Goal: Use online tool/utility: Utilize a website feature to perform a specific function

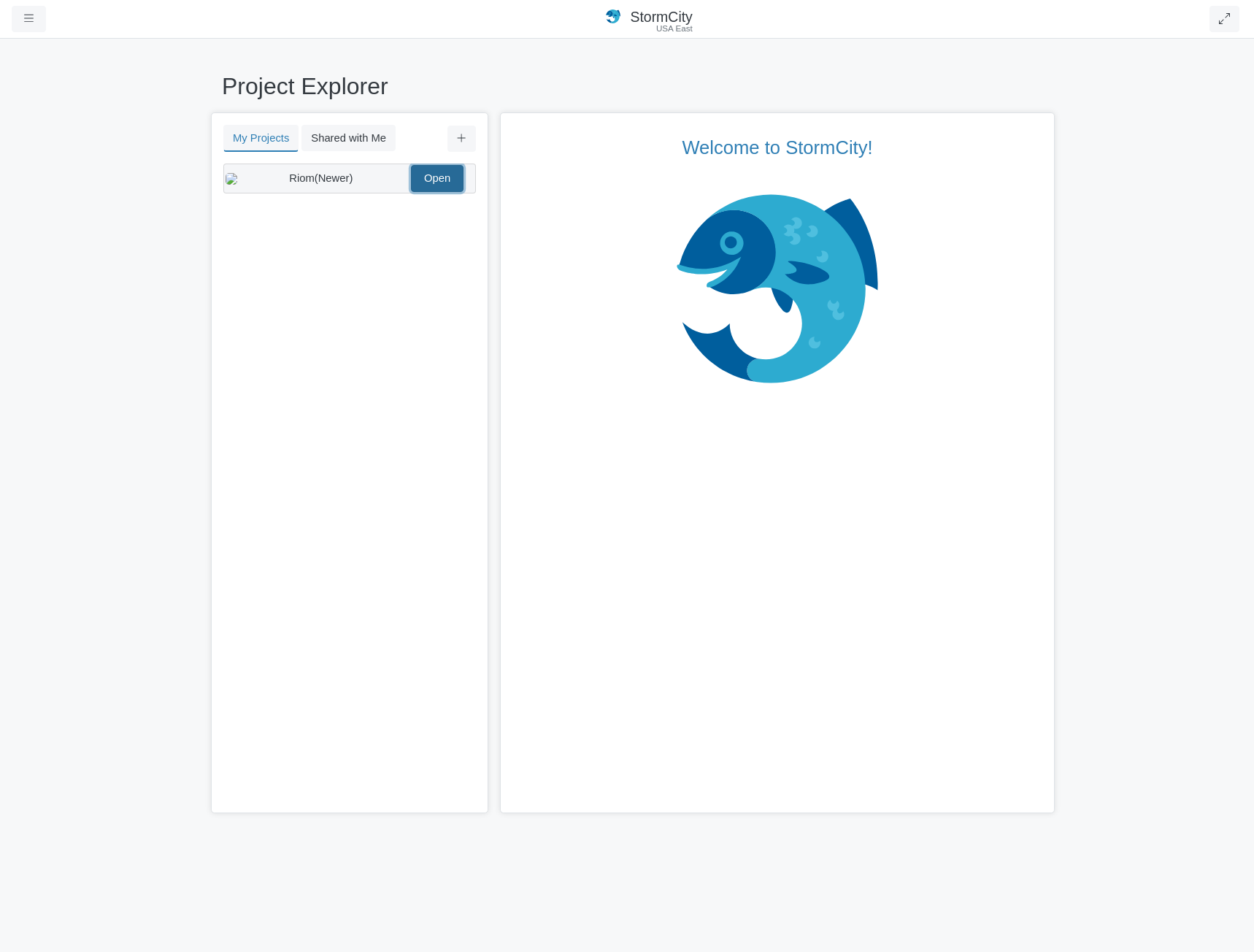
click at [435, 188] on link "Open" at bounding box center [437, 178] width 52 height 27
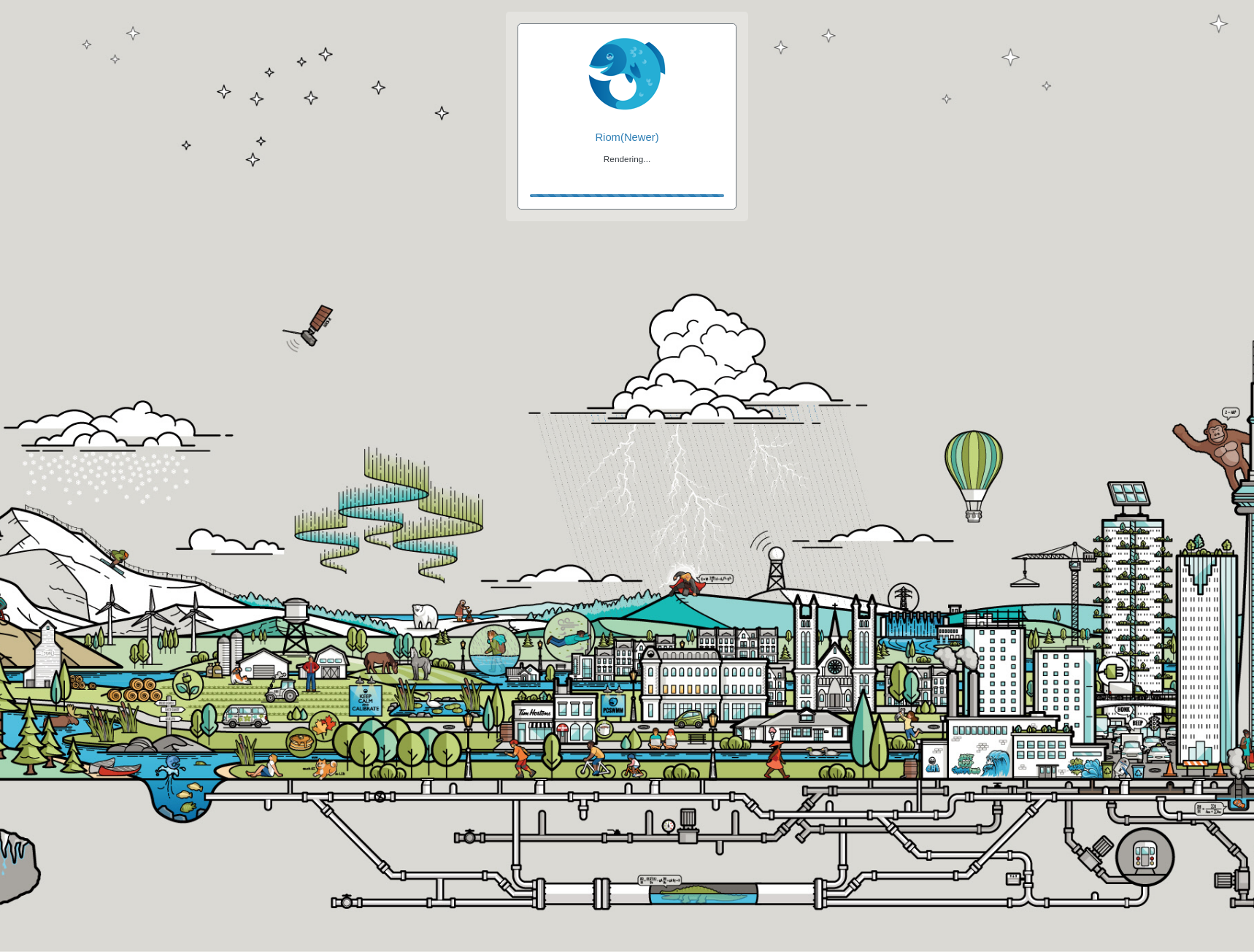
checkbox input "false"
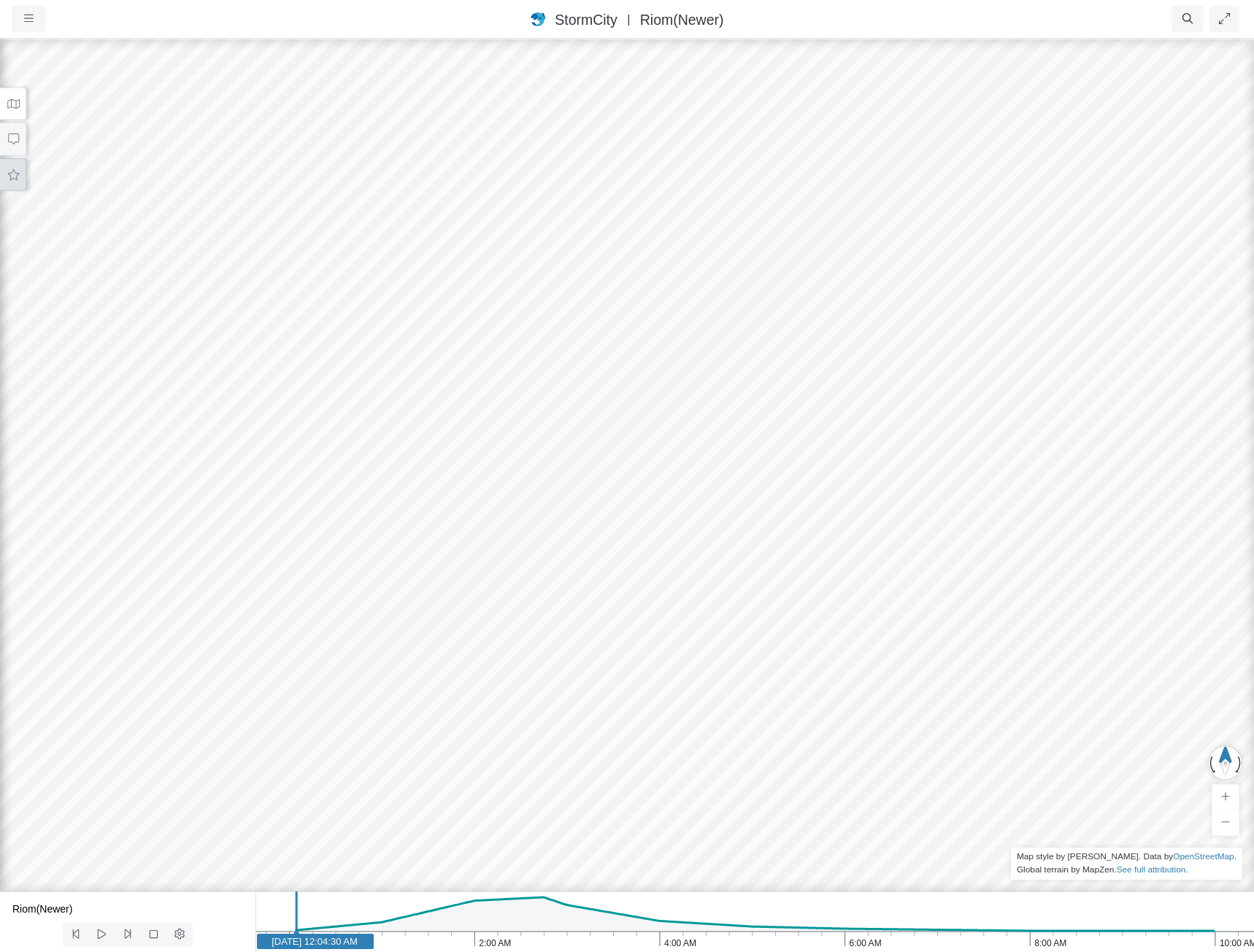
click at [12, 167] on button at bounding box center [13, 175] width 27 height 33
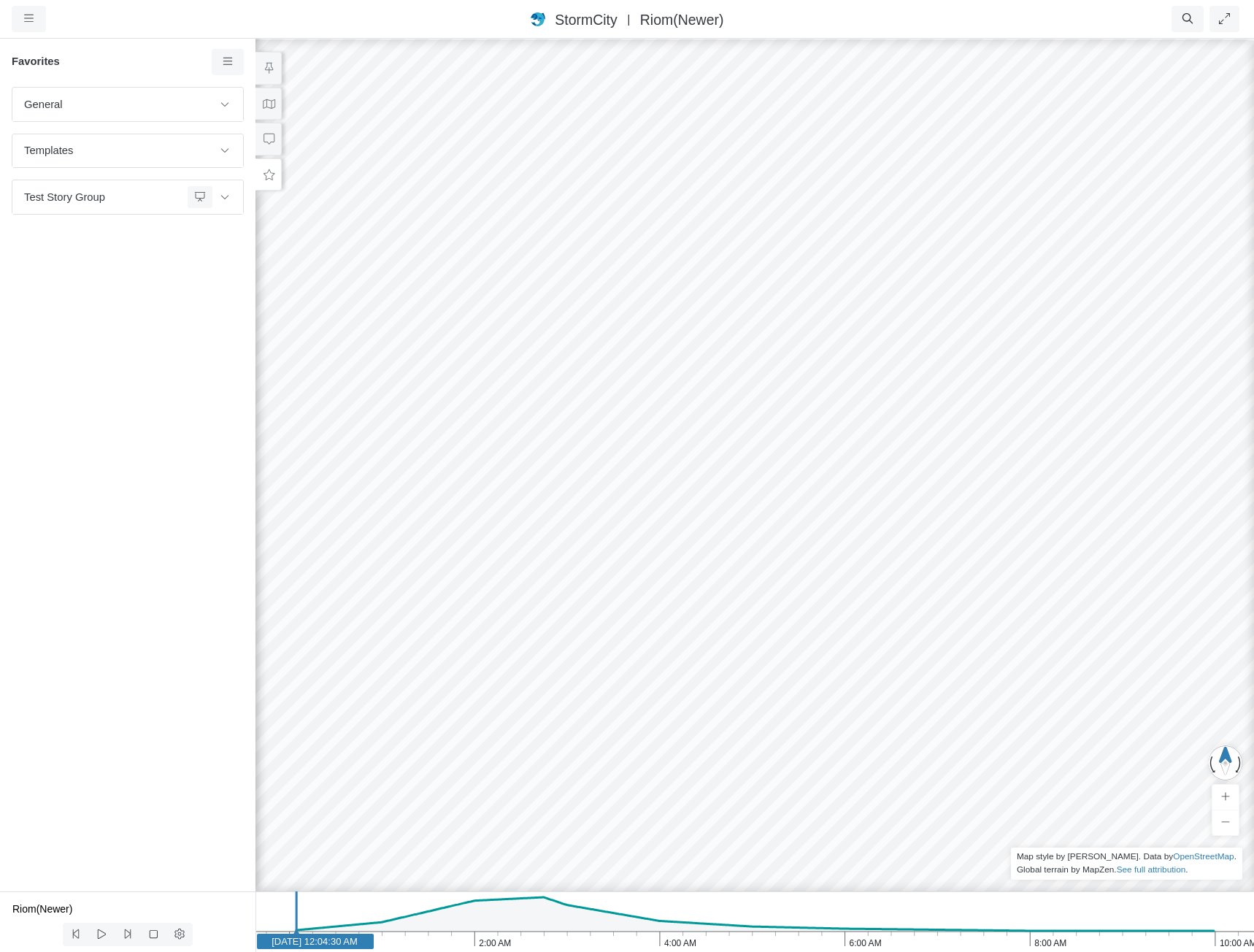
drag, startPoint x: 271, startPoint y: 108, endPoint x: 241, endPoint y: 220, distance: 115.9
click at [272, 108] on icon at bounding box center [270, 104] width 14 height 11
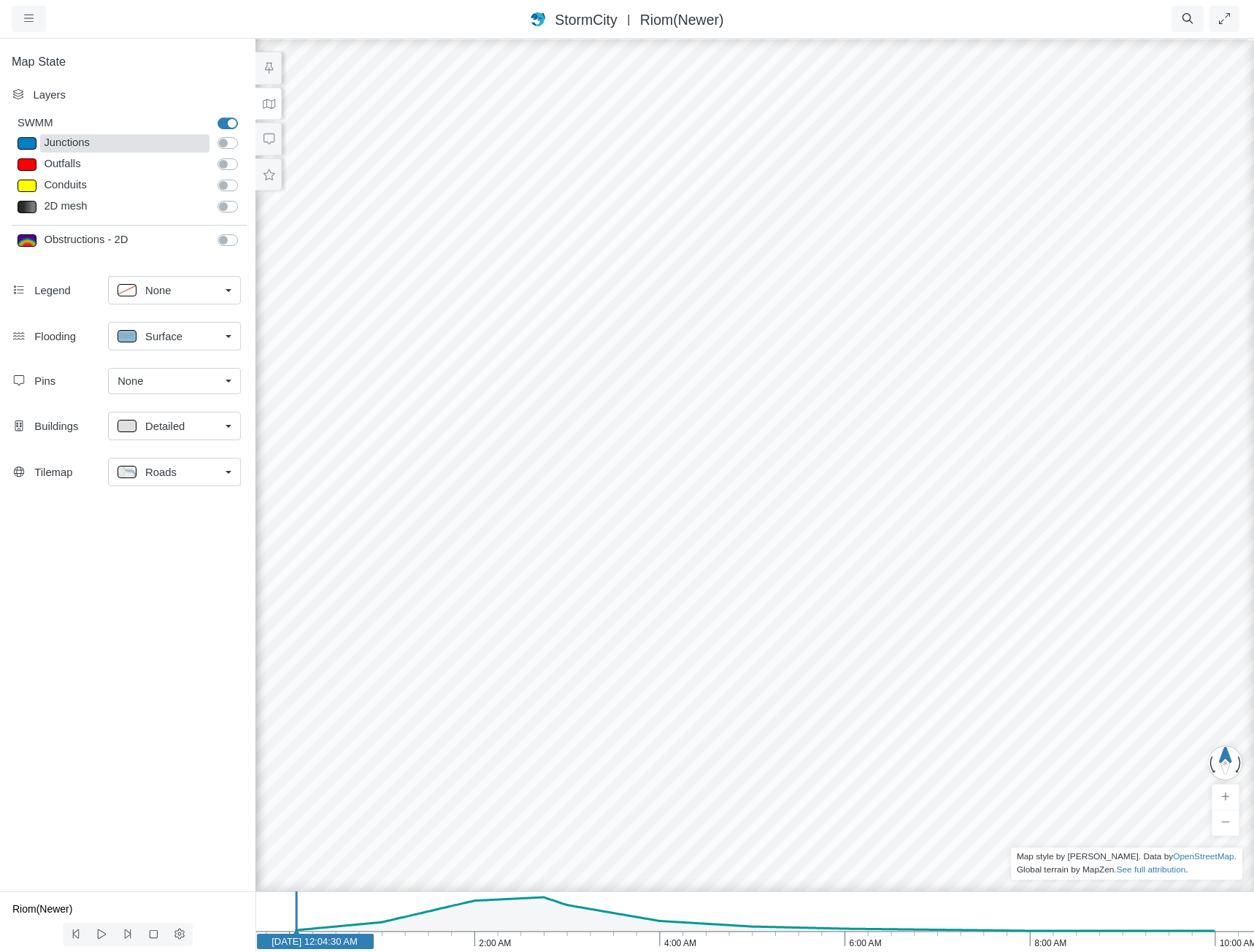
click at [85, 145] on div "Junctions" at bounding box center [124, 143] width 169 height 19
type input "Visible"
checkbox input "true"
select select "CIRCLE"
type input "7"
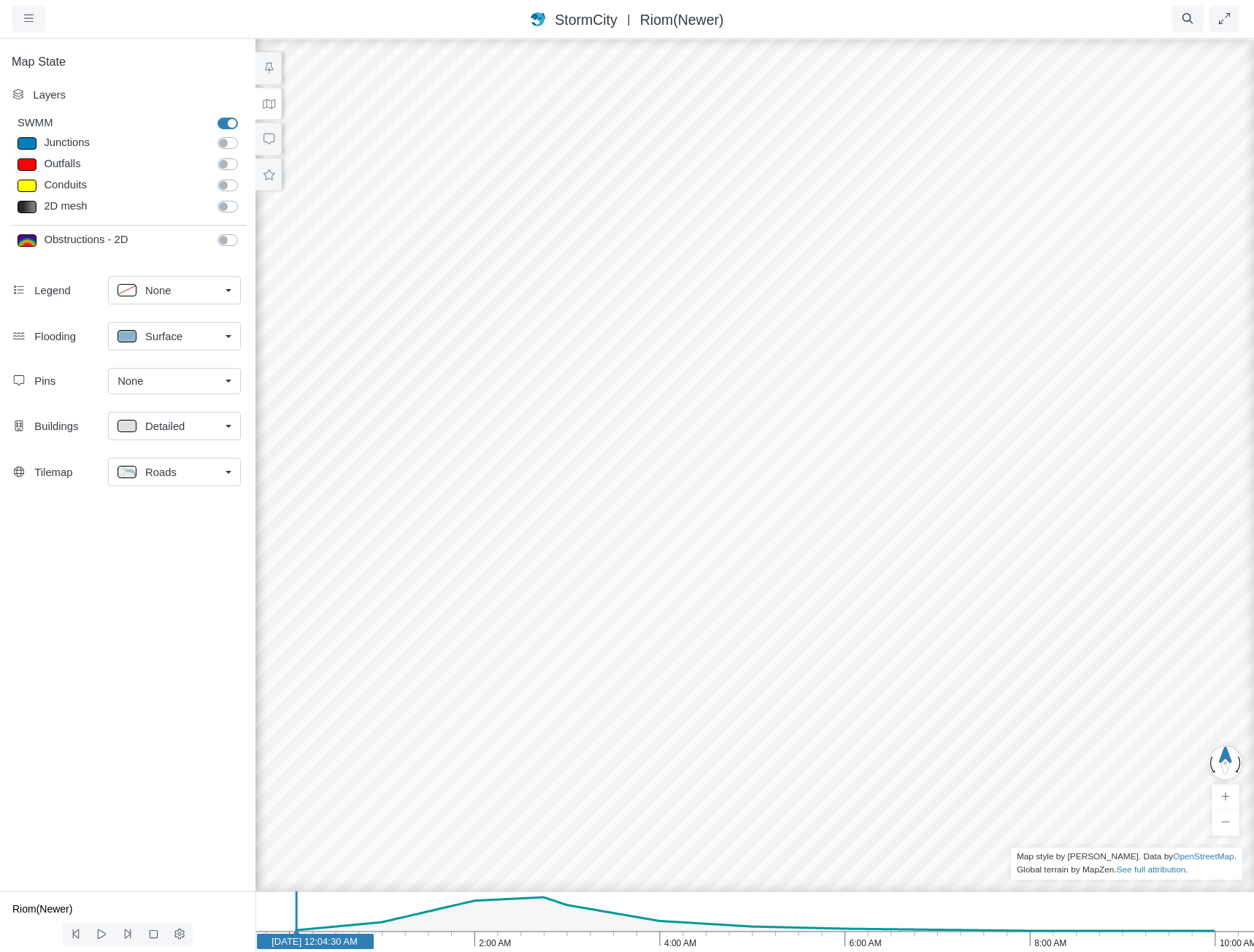
checkbox input "true"
type input "0"
type input "7"
select select "None"
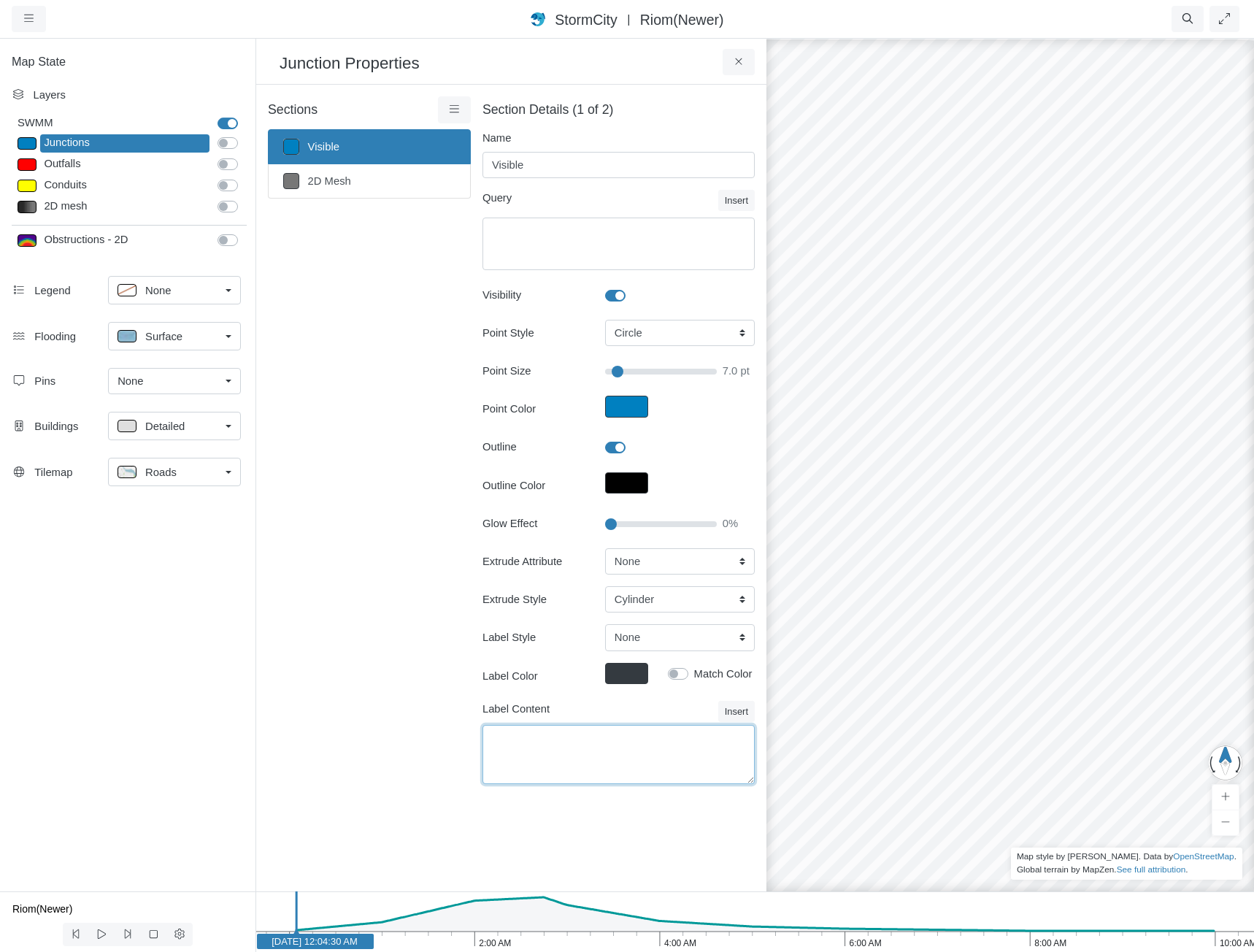
click at [694, 740] on textarea "Label Content" at bounding box center [618, 754] width 272 height 59
click at [746, 717] on button "Insert" at bounding box center [736, 711] width 36 height 21
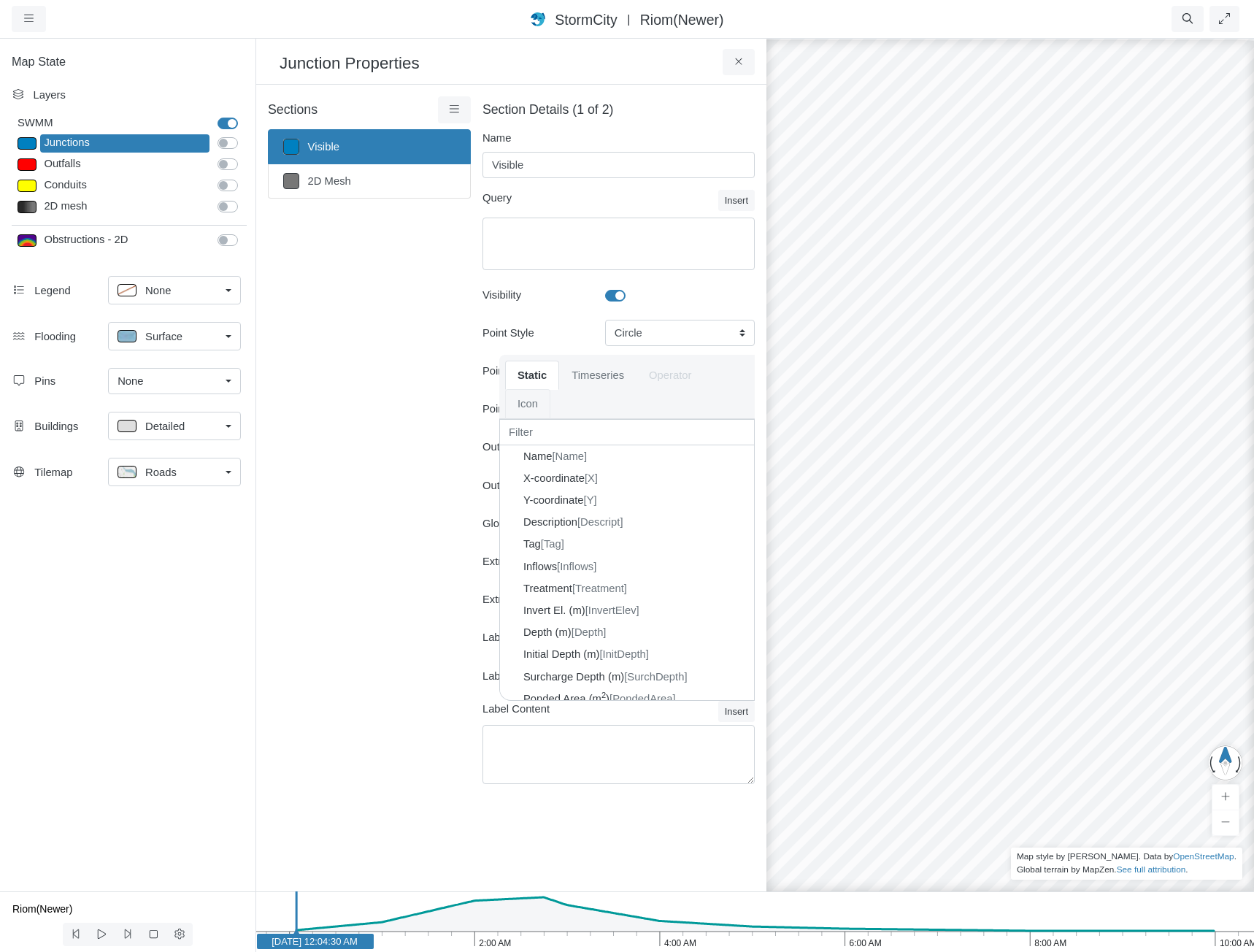
click at [551, 405] on link "Icon" at bounding box center [528, 403] width 45 height 29
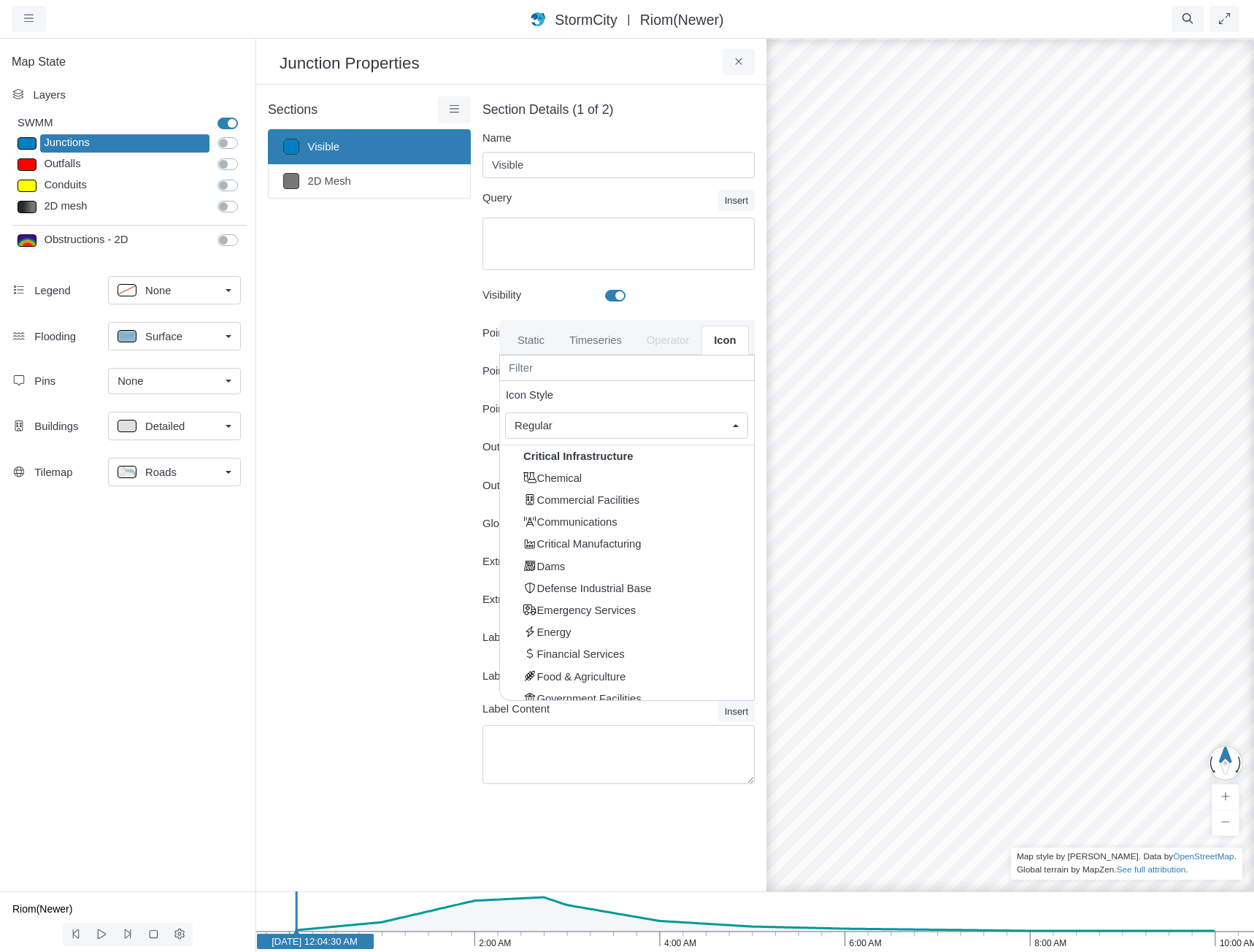
click at [399, 581] on div "Sections Visible 2D Mesh Layer Details Refraction" at bounding box center [369, 449] width 203 height 704
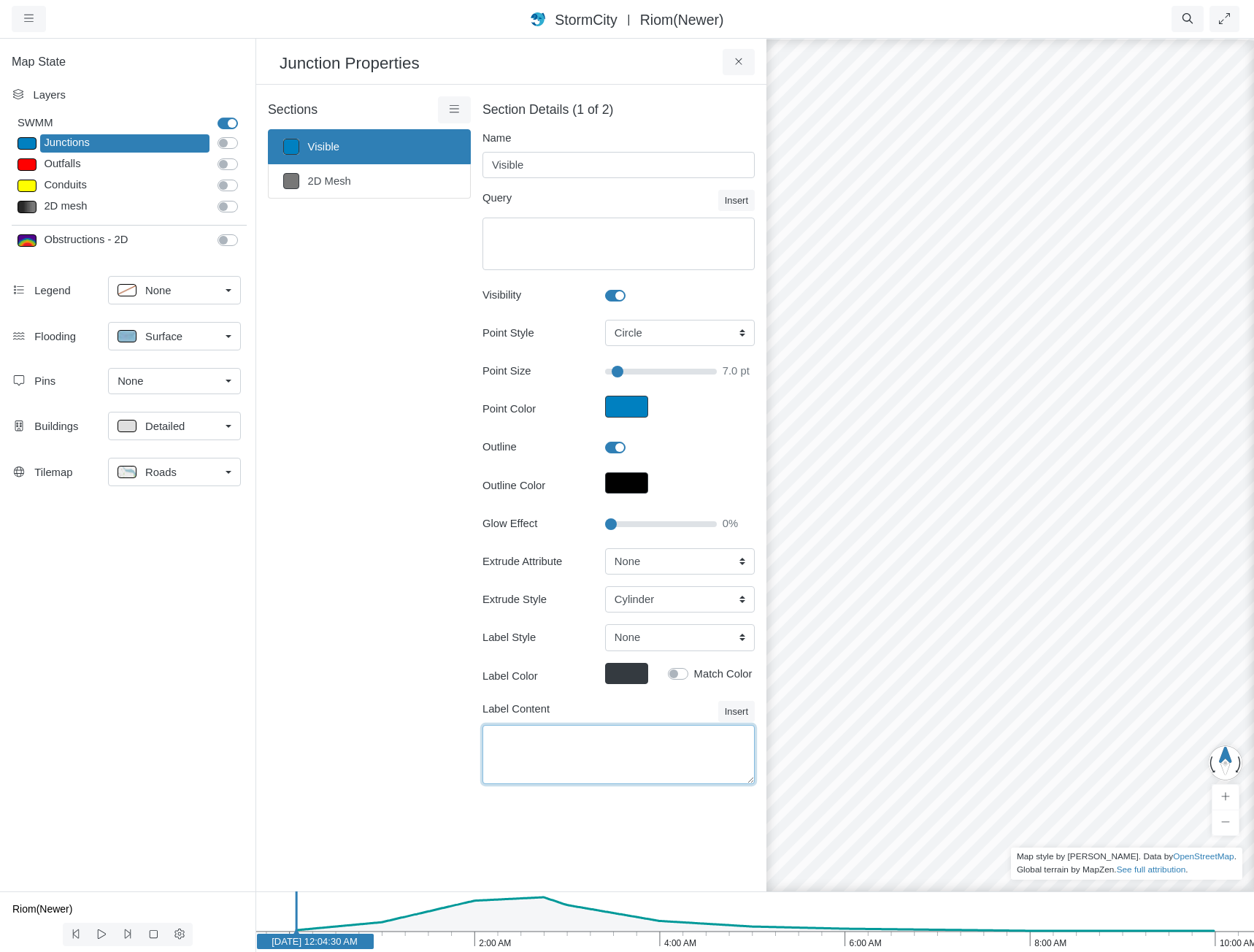
click at [608, 747] on textarea "Label Content" at bounding box center [618, 754] width 272 height 59
click at [395, 581] on div "Sections Visible 2D Mesh Layer Details Refraction" at bounding box center [369, 449] width 203 height 704
